Goal: Communication & Community: Participate in discussion

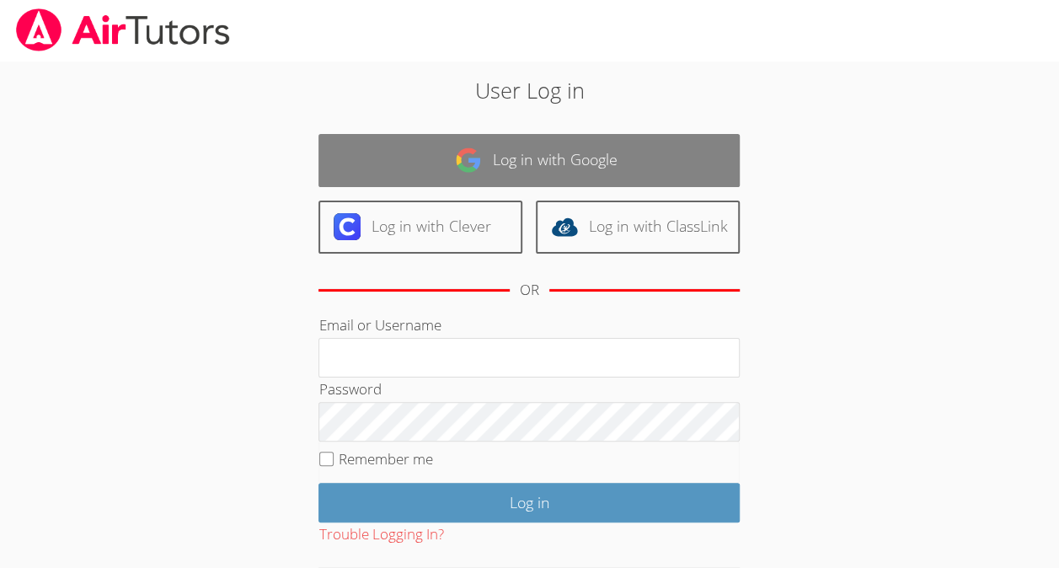
click at [597, 155] on link "Log in with Google" at bounding box center [529, 160] width 421 height 53
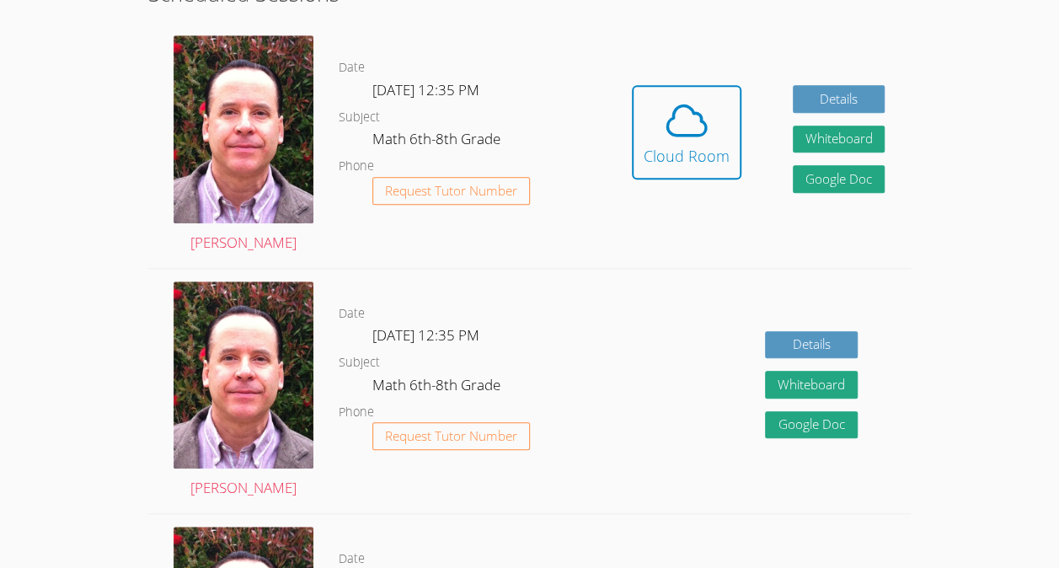
scroll to position [464, 0]
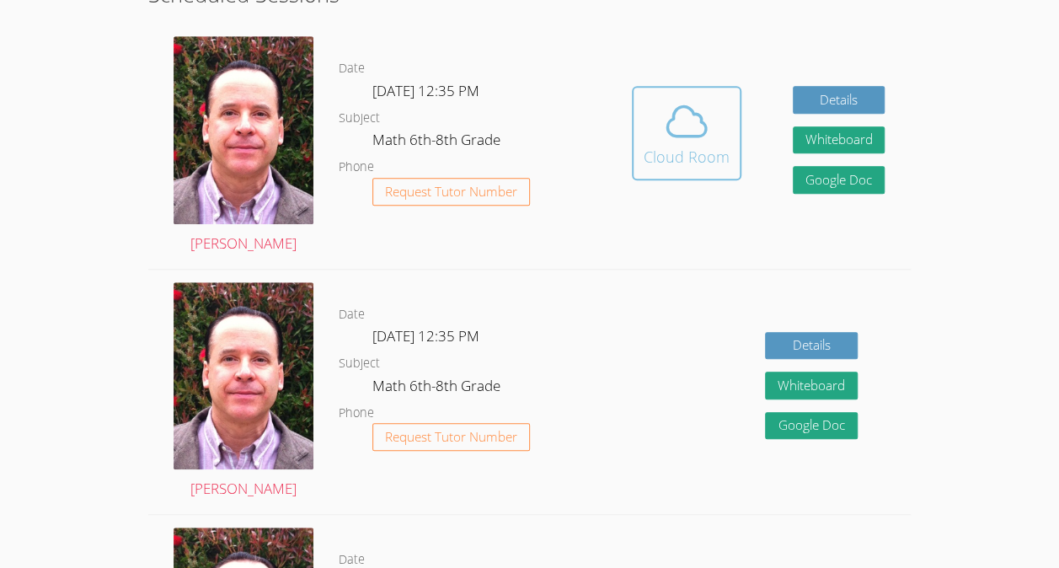
click at [708, 120] on icon at bounding box center [686, 121] width 47 height 47
click at [673, 158] on div "Cloud Room" at bounding box center [687, 157] width 86 height 24
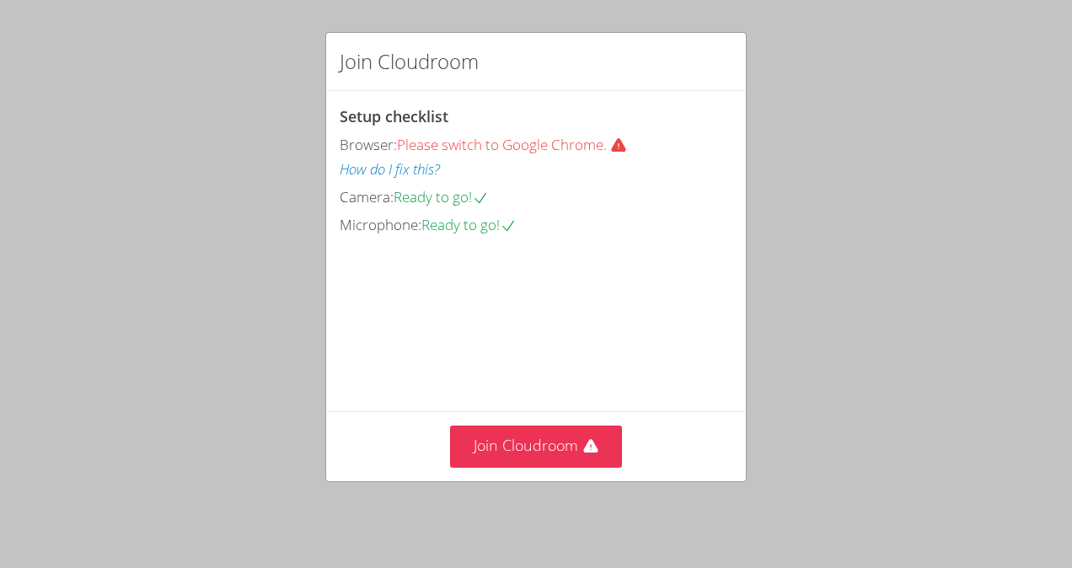
click at [873, 115] on div "Join Cloudroom Setup checklist Browser: Please switch to Google Chrome. How do …" at bounding box center [536, 284] width 1072 height 568
click at [524, 459] on button "Join Cloudroom" at bounding box center [536, 446] width 173 height 41
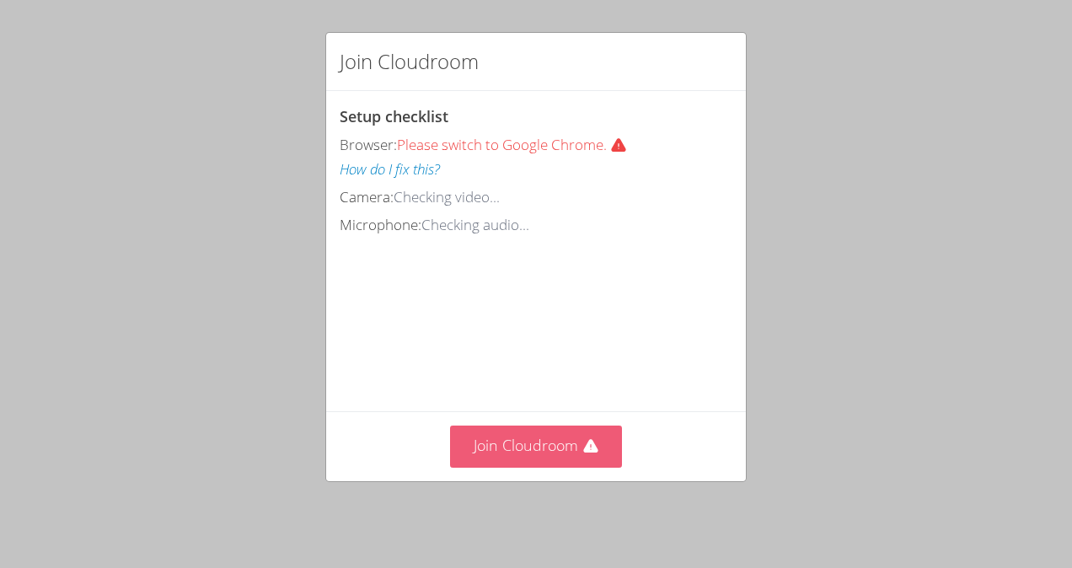
click at [474, 447] on button "Join Cloudroom" at bounding box center [536, 446] width 173 height 41
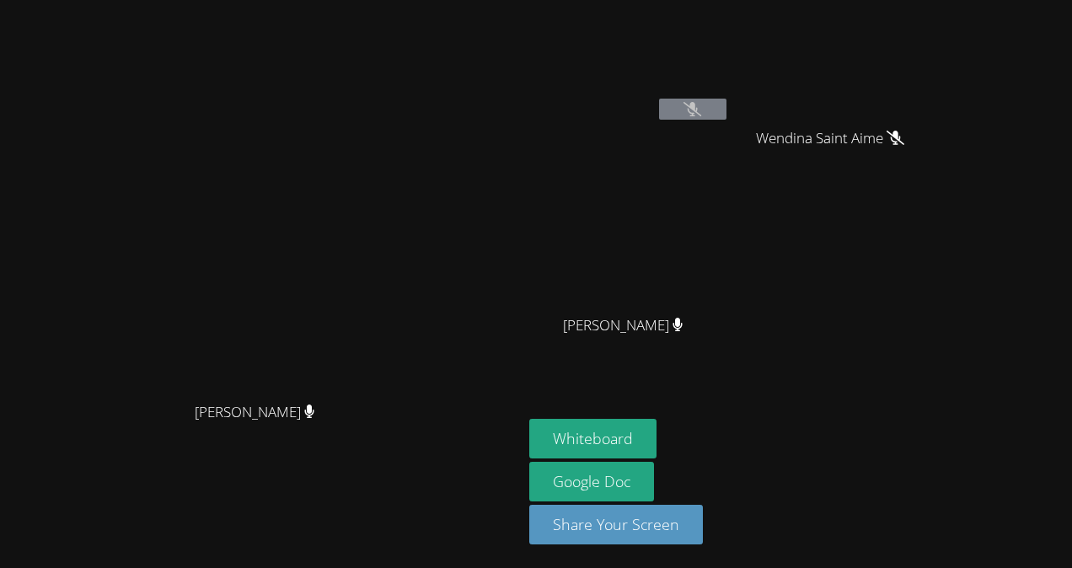
click at [937, 119] on video at bounding box center [837, 63] width 201 height 113
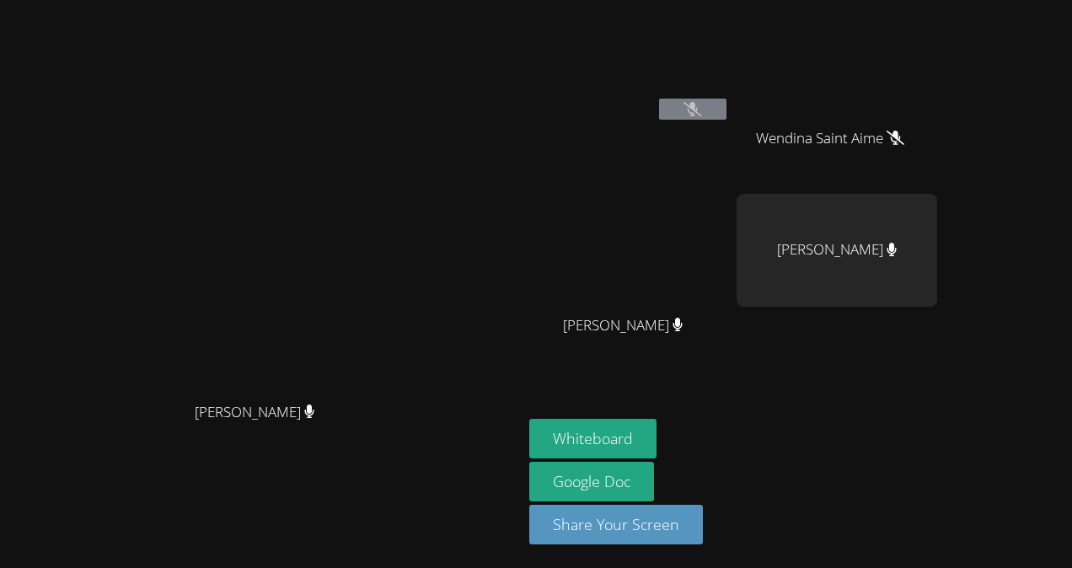
click at [904, 140] on icon at bounding box center [896, 138] width 18 height 14
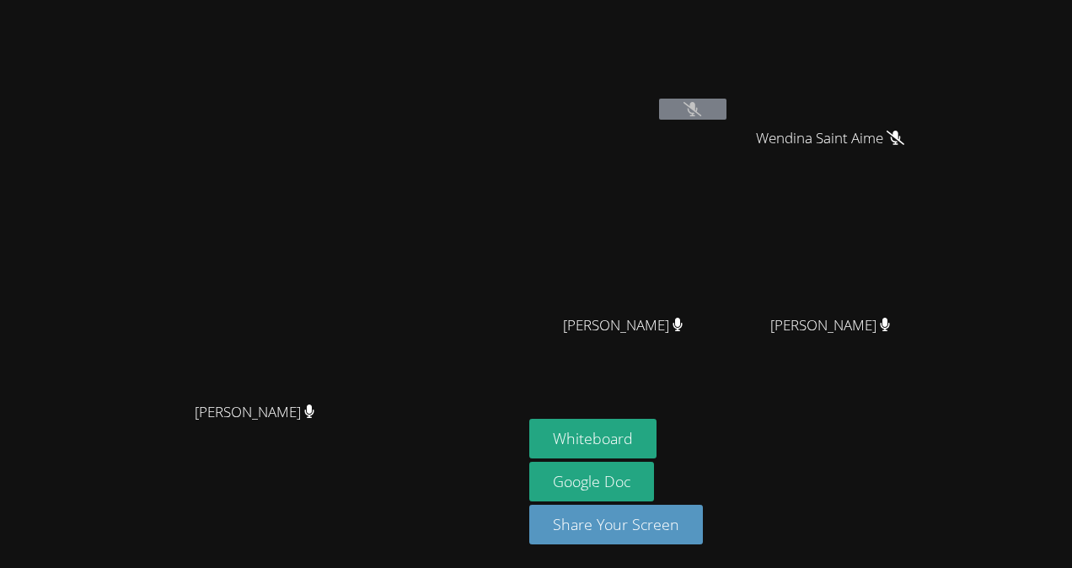
click at [904, 147] on span "Wendina Saint Aime" at bounding box center [830, 138] width 148 height 24
click at [904, 142] on icon at bounding box center [896, 138] width 18 height 14
click at [937, 154] on div "Wendina Saint Aime" at bounding box center [837, 153] width 201 height 67
click at [904, 130] on span "Wendina Saint Aime" at bounding box center [830, 138] width 148 height 24
click at [937, 153] on div "Wendina Saint Aime" at bounding box center [837, 153] width 201 height 67
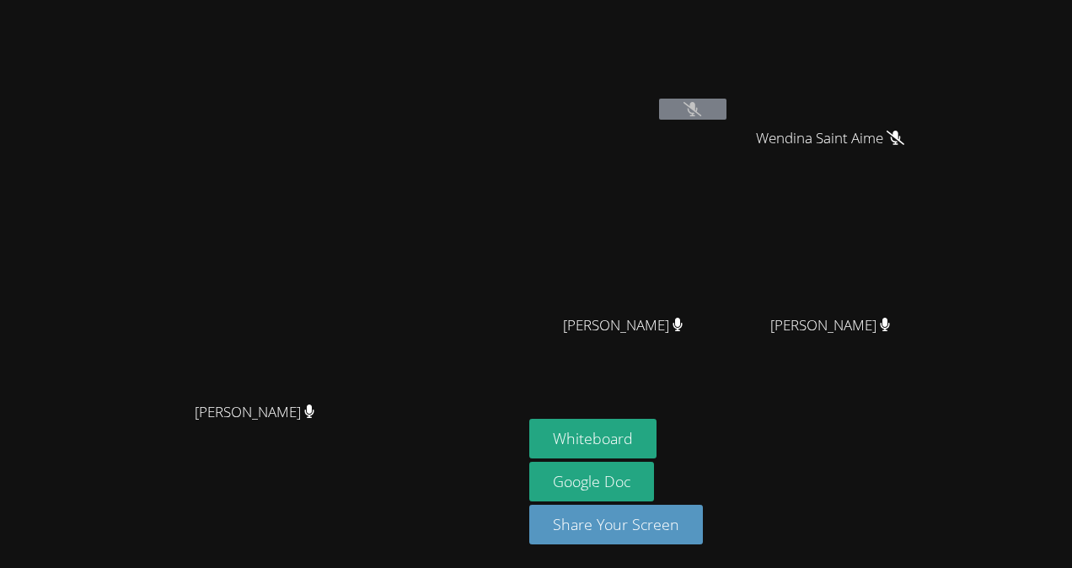
click at [904, 140] on icon at bounding box center [896, 138] width 18 height 14
click at [937, 91] on video at bounding box center [837, 63] width 201 height 113
click at [920, 63] on video at bounding box center [837, 63] width 201 height 113
click at [937, 102] on video at bounding box center [837, 63] width 201 height 113
click at [730, 49] on video at bounding box center [629, 63] width 201 height 113
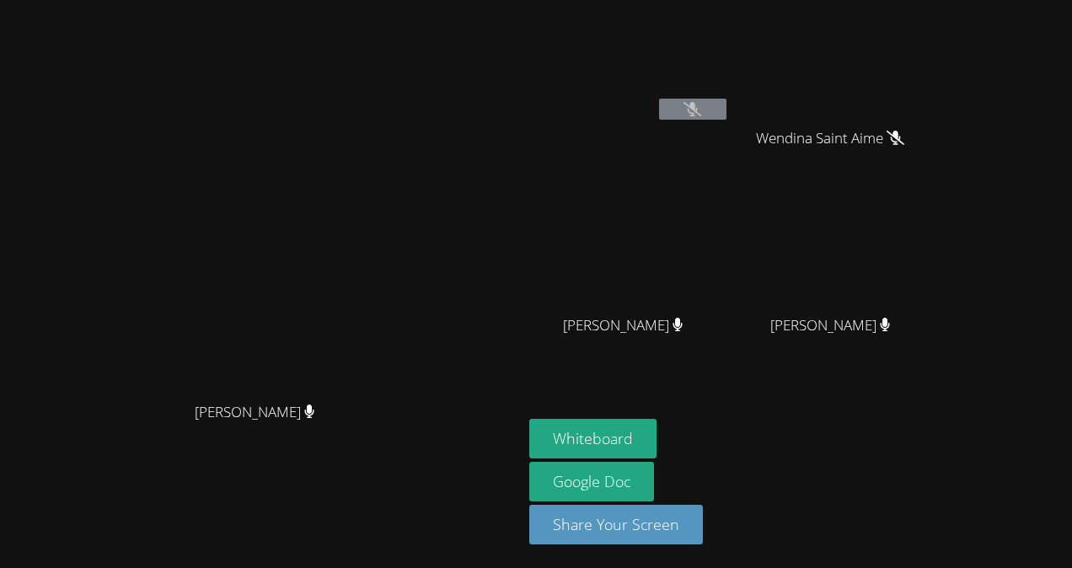
click at [937, 70] on video at bounding box center [837, 63] width 201 height 113
click at [657, 448] on button "Whiteboard" at bounding box center [592, 439] width 127 height 40
click at [726, 118] on button at bounding box center [692, 109] width 67 height 21
click at [701, 113] on icon at bounding box center [692, 109] width 18 height 14
click at [730, 106] on video at bounding box center [629, 63] width 201 height 113
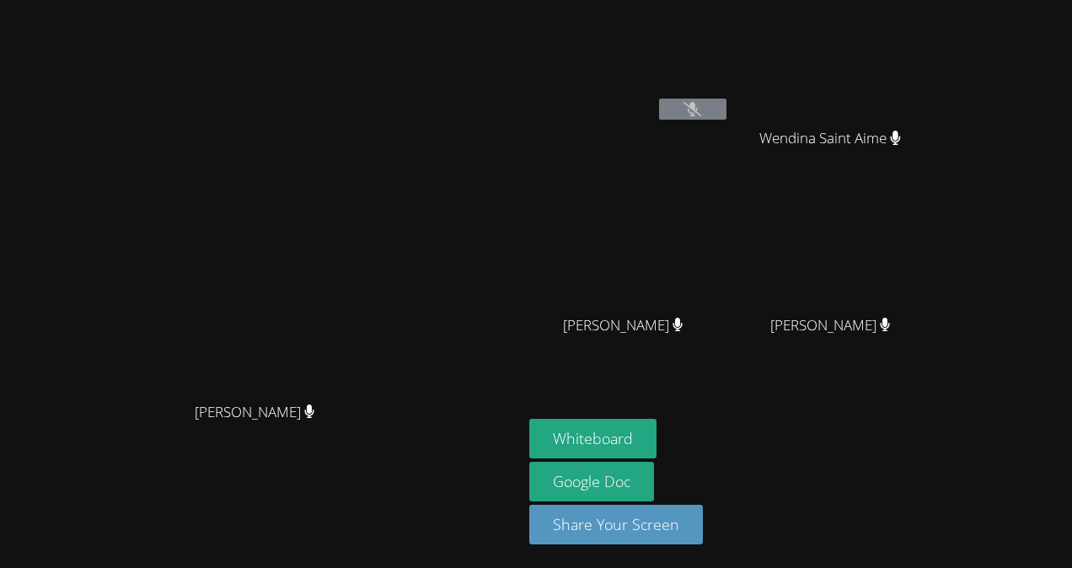
click at [726, 119] on button at bounding box center [692, 109] width 67 height 21
click at [726, 117] on button at bounding box center [692, 109] width 67 height 21
click at [726, 115] on button at bounding box center [692, 109] width 67 height 21
click at [730, 131] on div "Samarha Ilerand" at bounding box center [629, 97] width 201 height 180
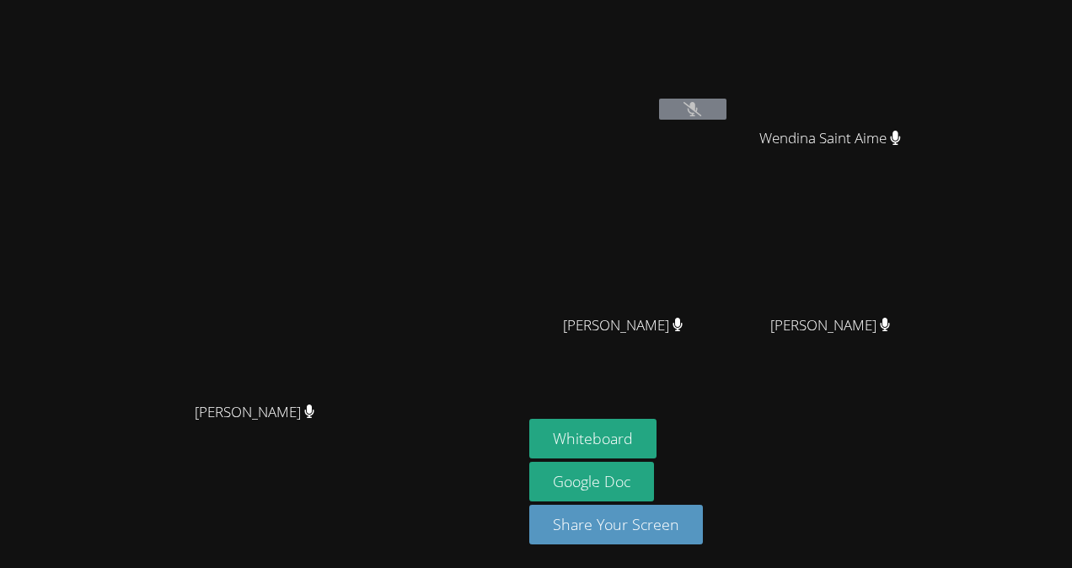
click at [726, 118] on button at bounding box center [692, 109] width 67 height 21
click at [730, 140] on div "Samarha Ilerand" at bounding box center [629, 97] width 201 height 180
click at [868, 153] on div "Wendina Saint Aime" at bounding box center [837, 153] width 201 height 67
click at [730, 98] on video at bounding box center [629, 63] width 201 height 113
click at [730, 92] on video at bounding box center [629, 63] width 201 height 113
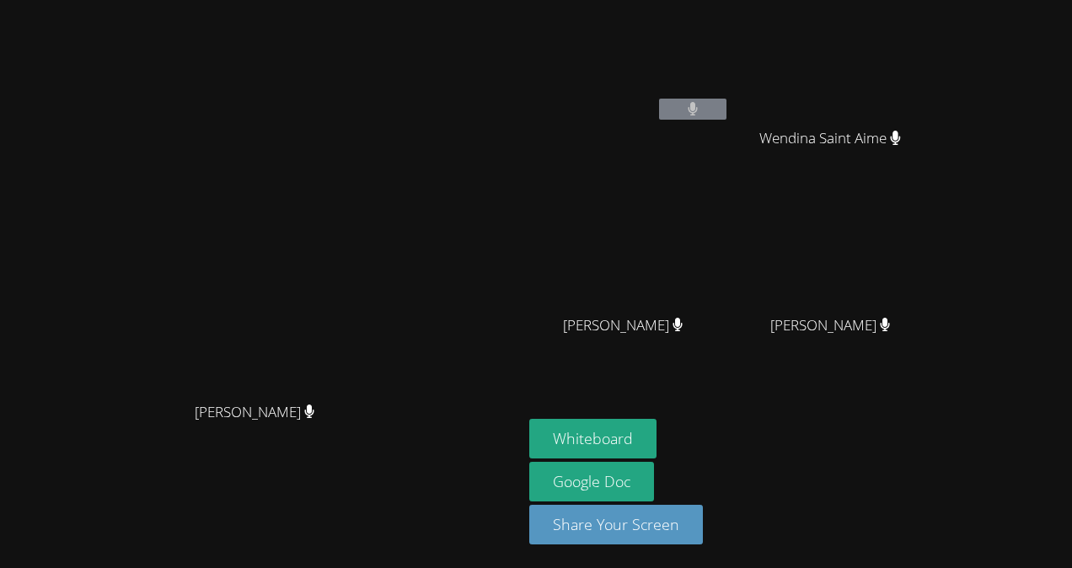
click at [937, 140] on div "Wendina Saint Aime" at bounding box center [837, 153] width 201 height 67
